Goal: Complete application form: Complete application form

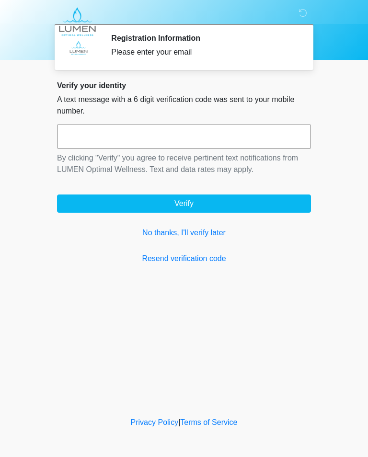
click at [93, 137] on input "text" at bounding box center [184, 137] width 254 height 24
type input "******"
click at [89, 199] on button "Verify" at bounding box center [184, 204] width 254 height 18
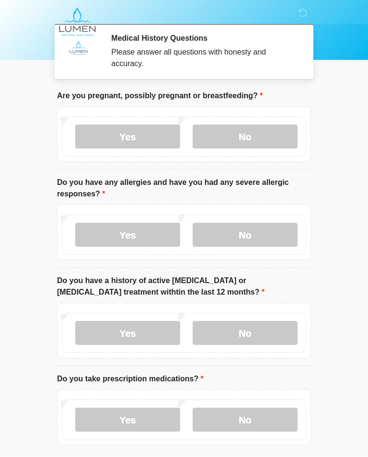
click at [257, 133] on label "No" at bounding box center [245, 137] width 105 height 24
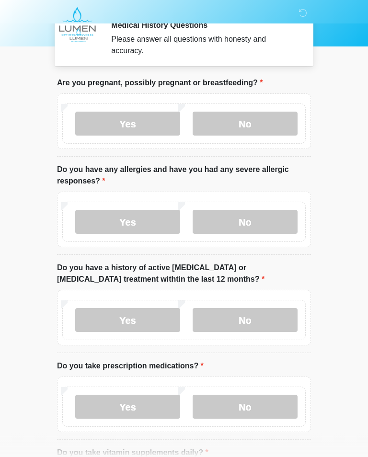
click at [142, 222] on label "Yes" at bounding box center [127, 222] width 105 height 24
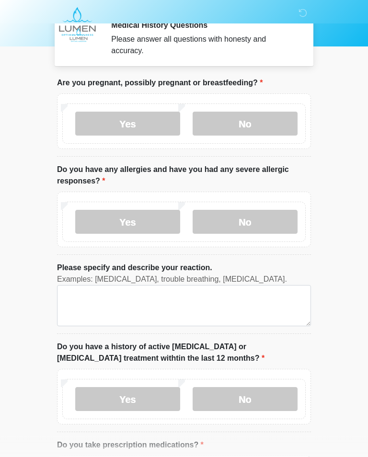
scroll to position [13, 0]
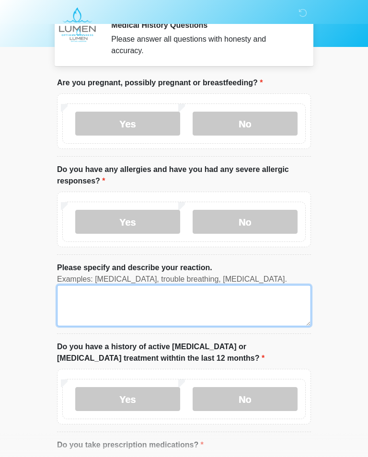
click at [246, 302] on textarea "Please specify and describe your reaction." at bounding box center [184, 305] width 254 height 41
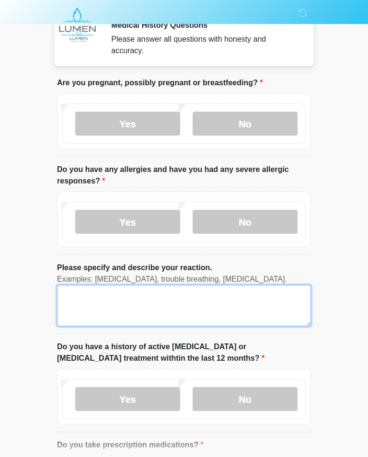
scroll to position [12, 0]
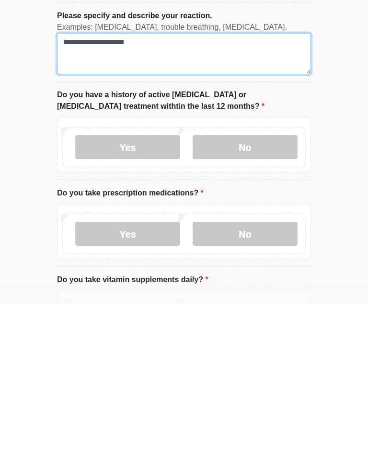
type textarea "**********"
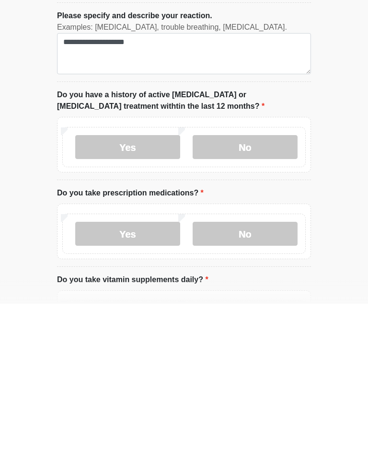
click at [277, 289] on label "No" at bounding box center [245, 301] width 105 height 24
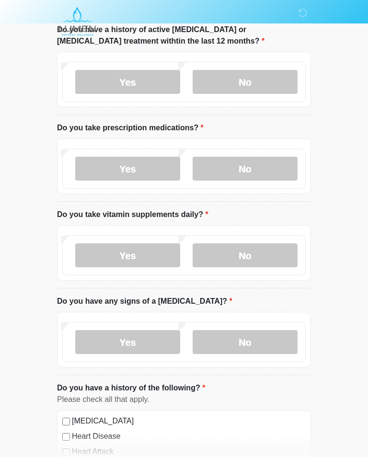
scroll to position [331, 0]
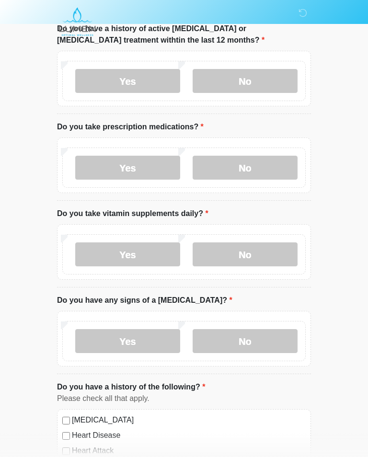
click at [263, 172] on label "No" at bounding box center [245, 168] width 105 height 24
click at [263, 264] on label "No" at bounding box center [245, 255] width 105 height 24
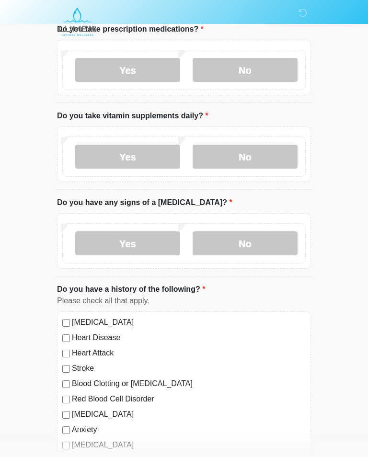
click at [266, 245] on label "No" at bounding box center [245, 244] width 105 height 24
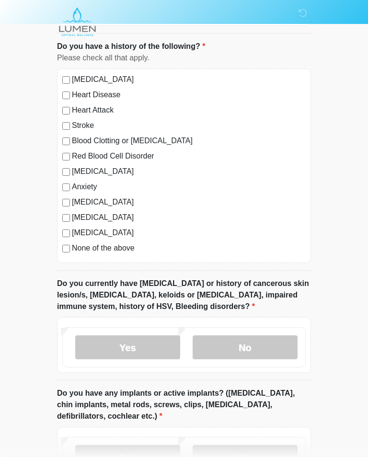
scroll to position [689, 0]
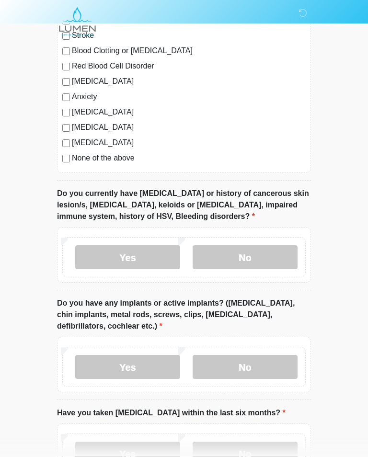
click at [259, 257] on label "No" at bounding box center [245, 258] width 105 height 24
click at [257, 369] on label "No" at bounding box center [245, 367] width 105 height 24
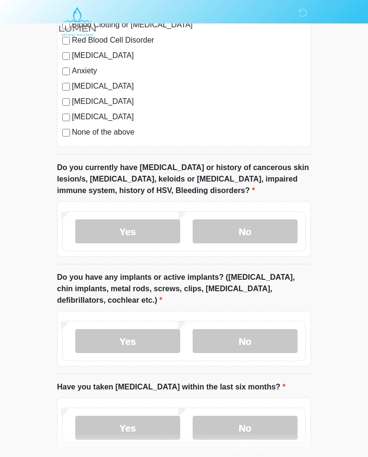
scroll to position [852, 0]
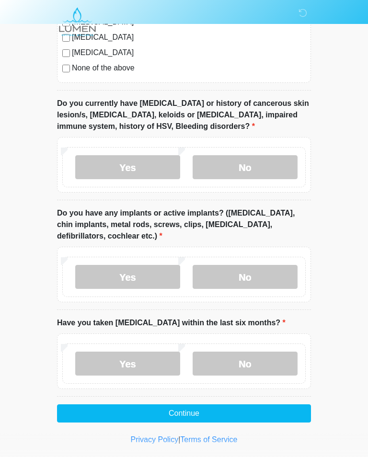
click at [262, 362] on label "No" at bounding box center [245, 364] width 105 height 24
click at [283, 411] on button "Continue" at bounding box center [184, 414] width 254 height 18
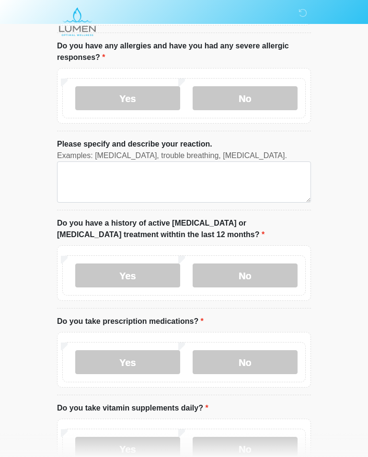
scroll to position [0, 0]
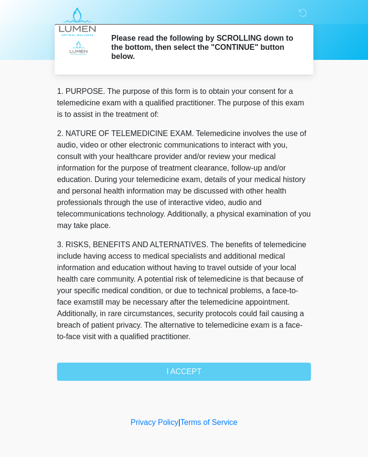
click at [275, 367] on div "1. PURPOSE. The purpose of this form is to obtain your consent for a telemedici…" at bounding box center [184, 233] width 254 height 295
click at [254, 374] on div "1. PURPOSE. The purpose of this form is to obtain your consent for a telemedici…" at bounding box center [184, 233] width 254 height 295
click at [272, 363] on div "1. PURPOSE. The purpose of this form is to obtain your consent for a telemedici…" at bounding box center [184, 233] width 254 height 295
click at [183, 369] on div "1. PURPOSE. The purpose of this form is to obtain your consent for a telemedici…" at bounding box center [184, 233] width 254 height 295
click at [188, 370] on div "1. PURPOSE. The purpose of this form is to obtain your consent for a telemedici…" at bounding box center [184, 233] width 254 height 295
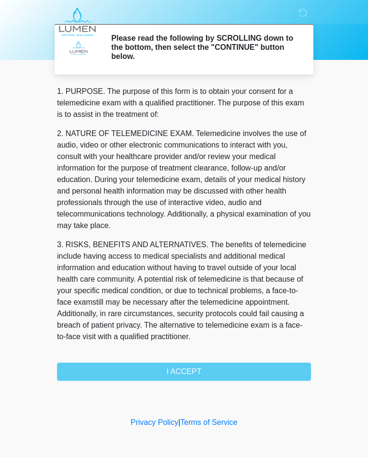
click at [187, 370] on div "1. PURPOSE. The purpose of this form is to obtain your consent for a telemedici…" at bounding box center [184, 233] width 254 height 295
click at [192, 371] on div "1. PURPOSE. The purpose of this form is to obtain your consent for a telemedici…" at bounding box center [184, 233] width 254 height 295
click at [208, 368] on div "1. PURPOSE. The purpose of this form is to obtain your consent for a telemedici…" at bounding box center [184, 233] width 254 height 295
click at [208, 367] on div "1. PURPOSE. The purpose of this form is to obtain your consent for a telemedici…" at bounding box center [184, 233] width 254 height 295
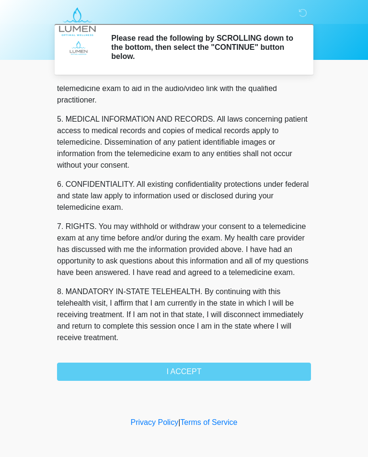
scroll to position [302, 0]
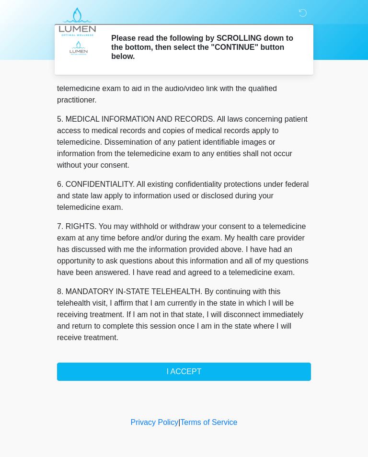
click at [186, 374] on button "I ACCEPT" at bounding box center [184, 372] width 254 height 18
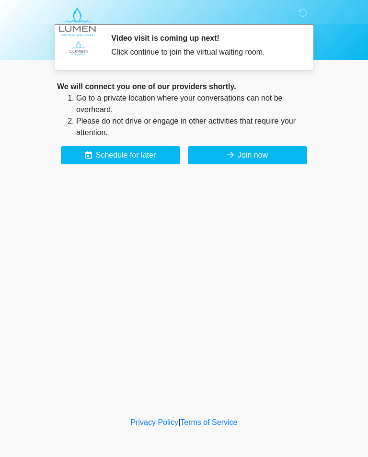
click at [260, 154] on button "Join now" at bounding box center [247, 155] width 119 height 18
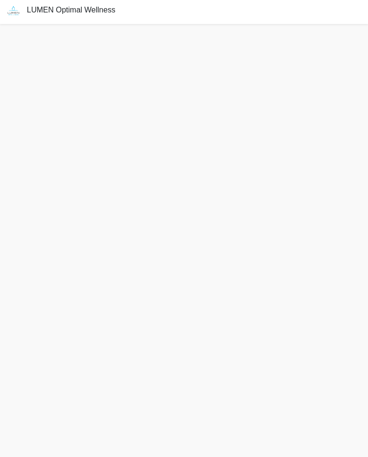
scroll to position [0, 0]
